Goal: Browse casually: Explore the website without a specific task or goal

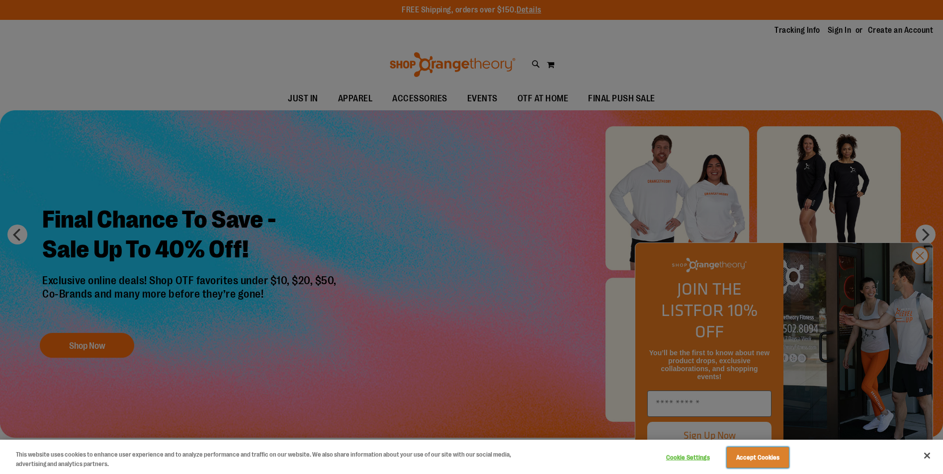
click at [761, 459] on button "Accept Cookies" at bounding box center [758, 458] width 62 height 21
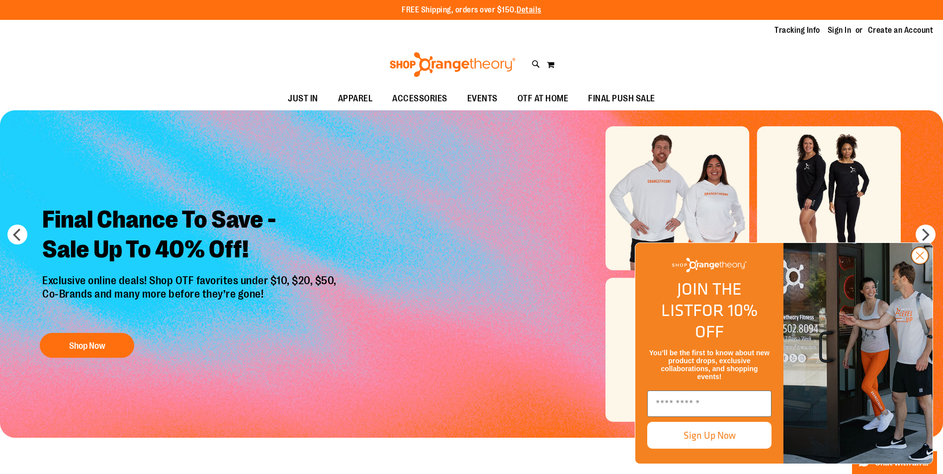
click at [918, 265] on icon "Close dialog" at bounding box center [920, 255] width 17 height 17
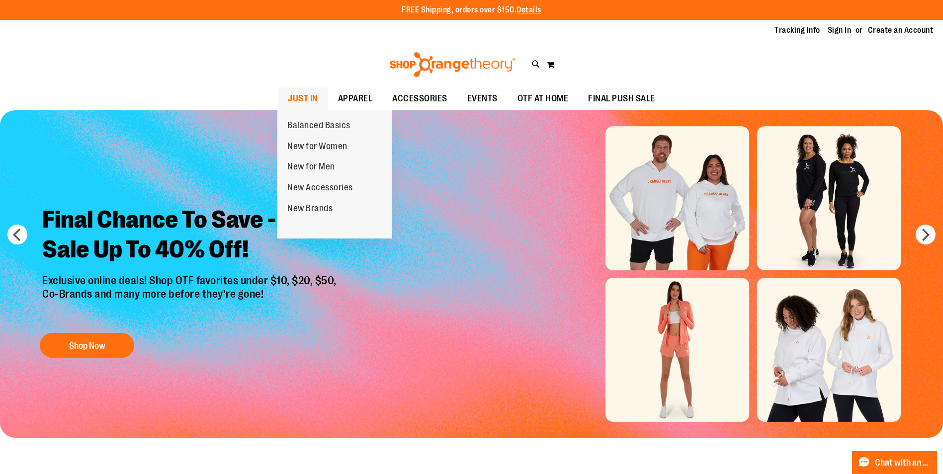
click at [302, 96] on span "JUST IN" at bounding box center [303, 99] width 30 height 22
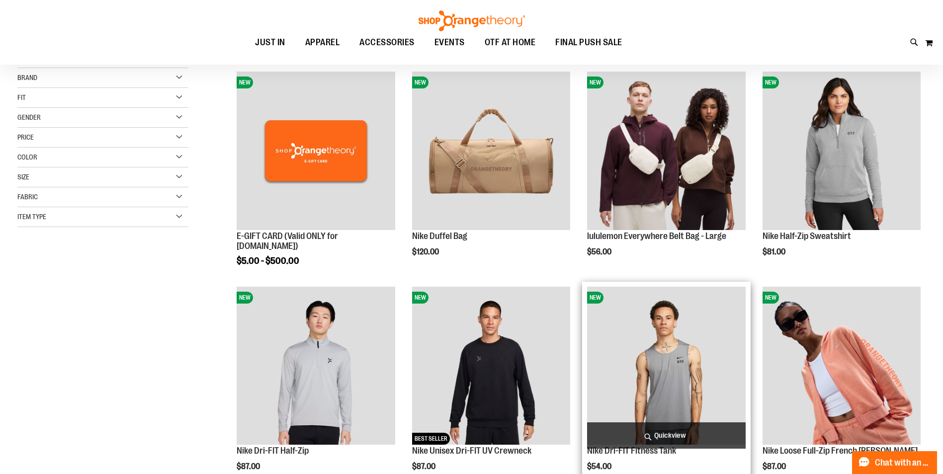
scroll to position [248, 0]
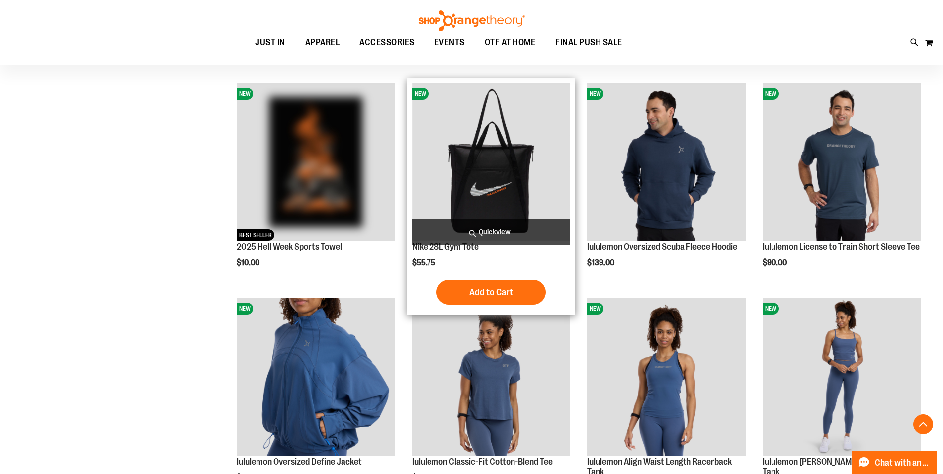
scroll to position [994, 0]
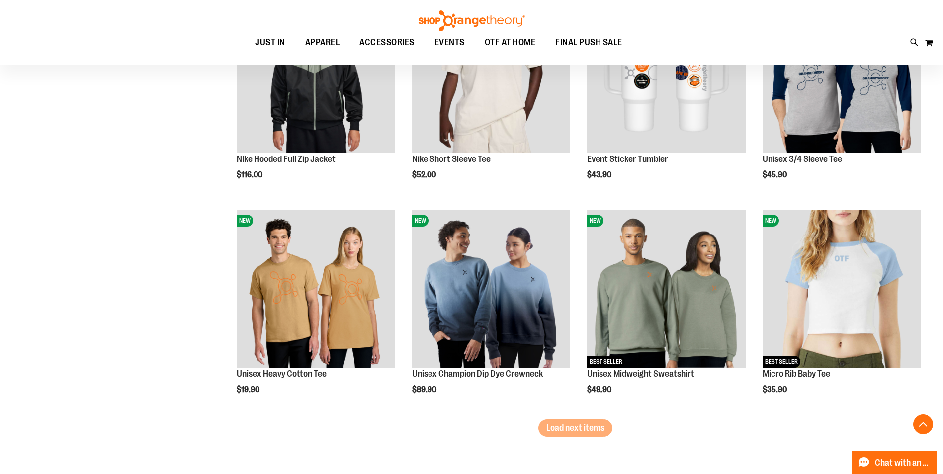
scroll to position [1740, 0]
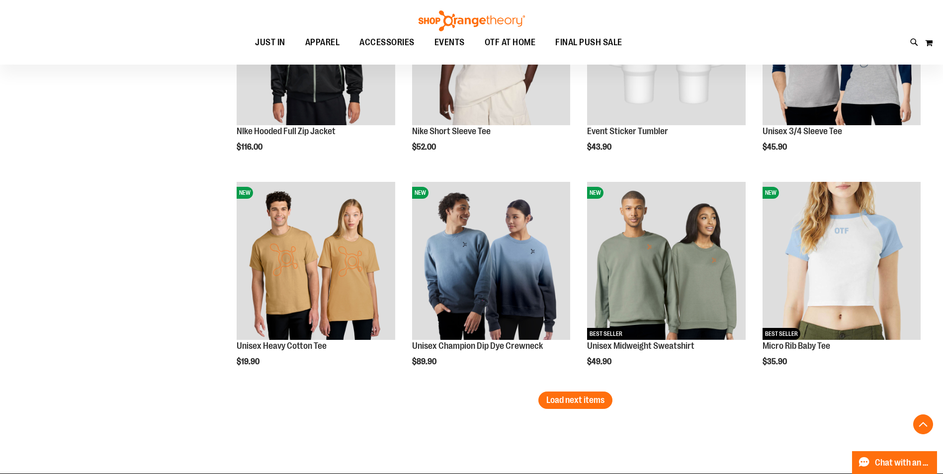
click at [589, 403] on span "Load next items" at bounding box center [576, 400] width 58 height 10
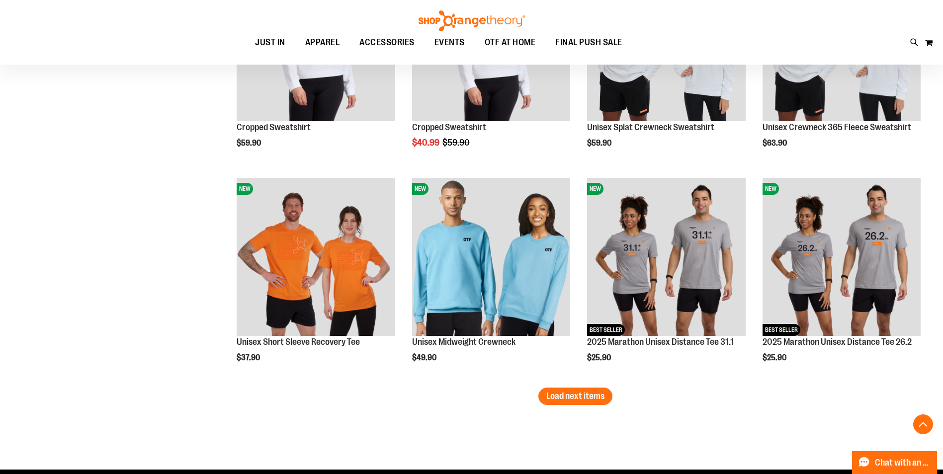
scroll to position [2580, 0]
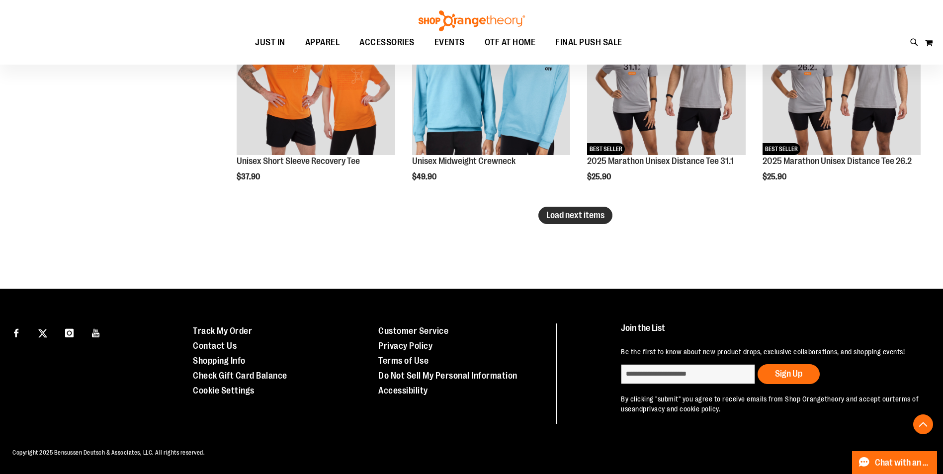
click at [590, 212] on button "Load next items" at bounding box center [576, 215] width 74 height 17
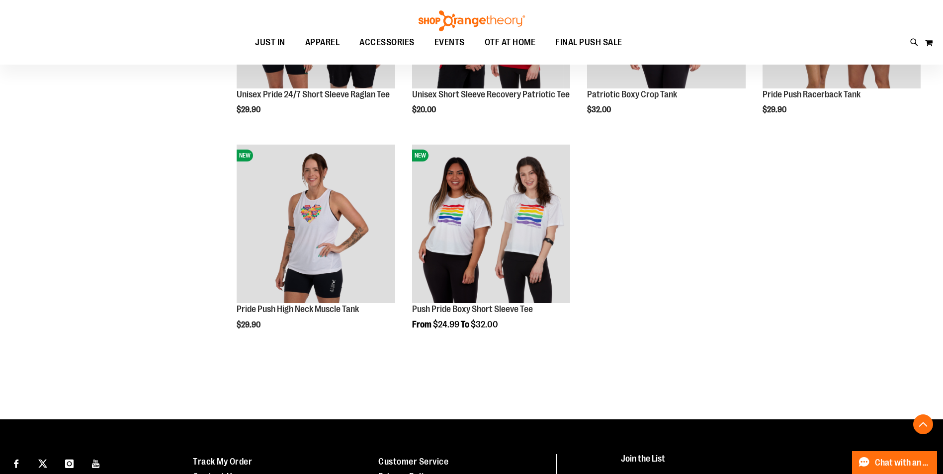
scroll to position [3077, 0]
